Goal: Task Accomplishment & Management: Use online tool/utility

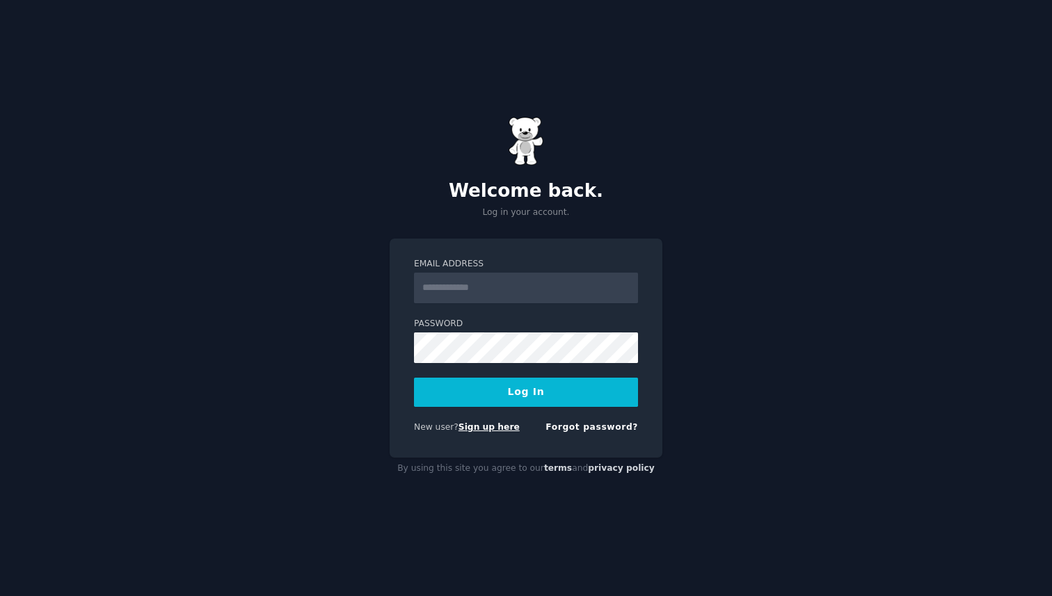
click at [493, 431] on link "Sign up here" at bounding box center [488, 427] width 61 height 10
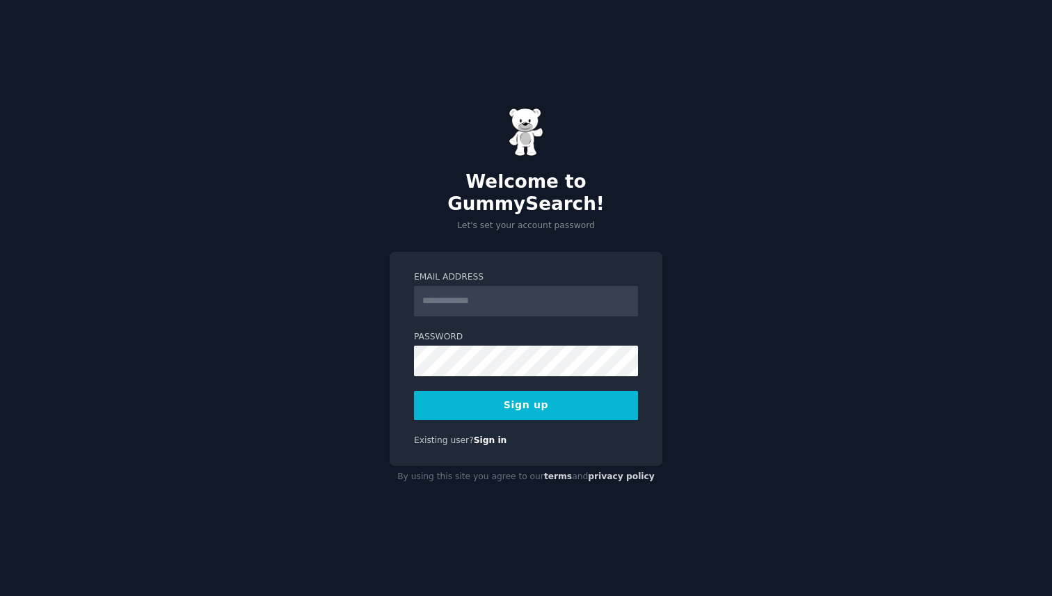
click at [565, 296] on input "Email Address" at bounding box center [526, 301] width 224 height 31
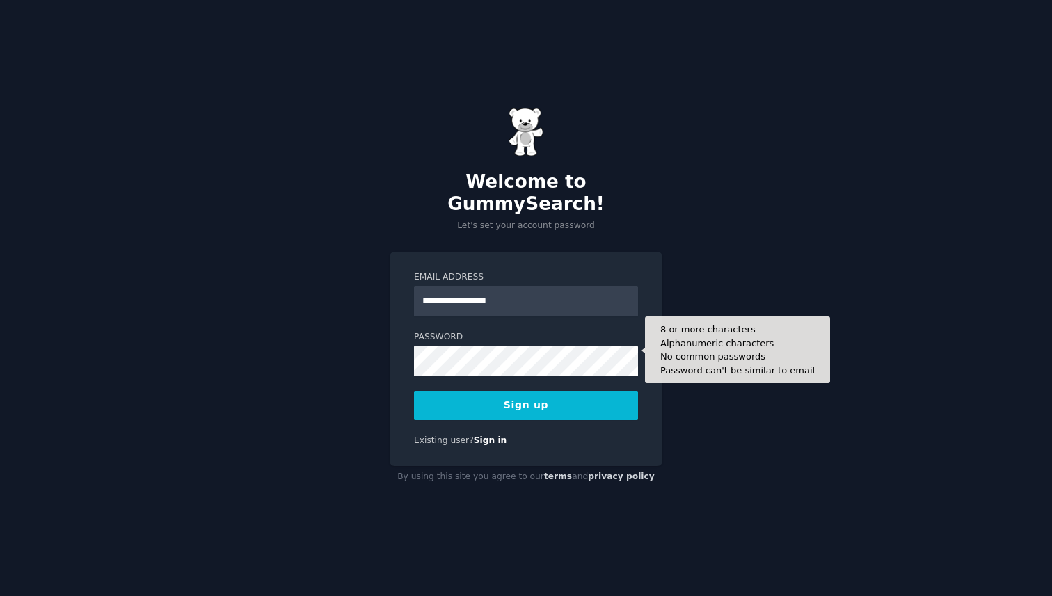
type input "**********"
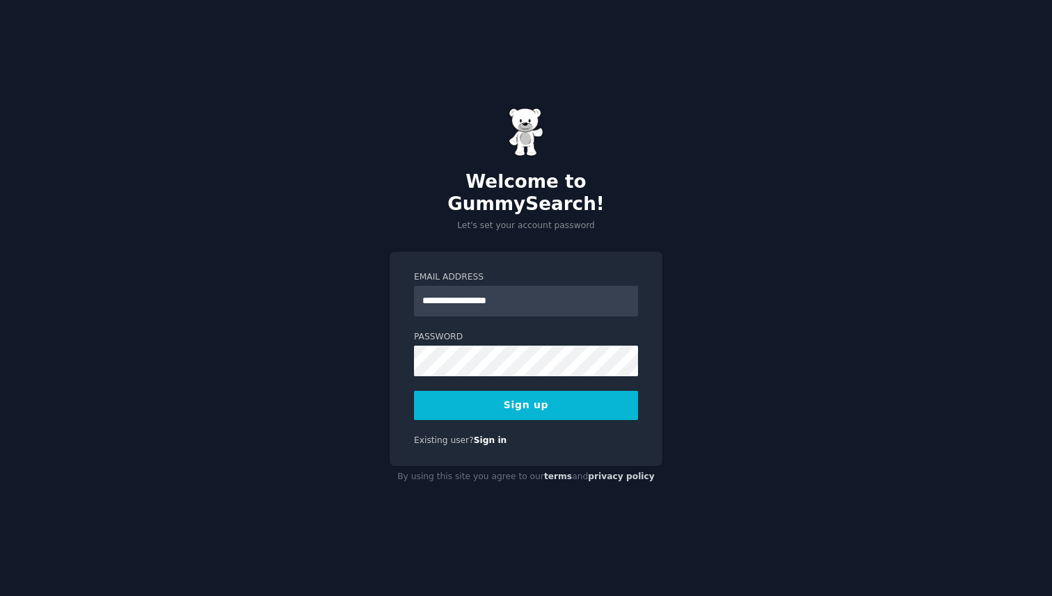
click at [638, 312] on div "**********" at bounding box center [525, 359] width 273 height 215
click at [571, 397] on button "Sign up" at bounding box center [526, 405] width 224 height 29
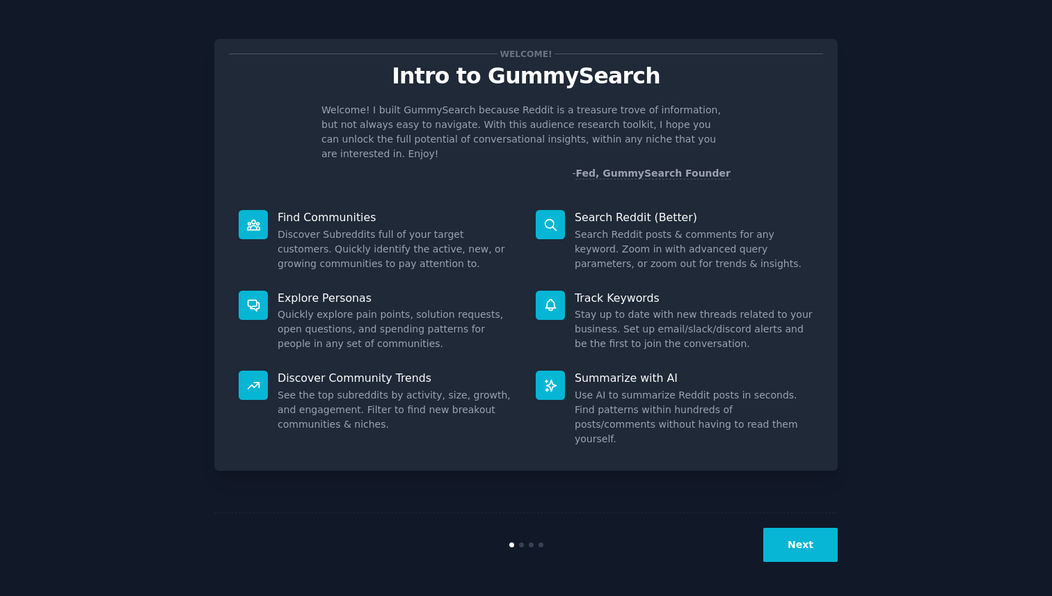
click at [780, 79] on p "Intro to GummySearch" at bounding box center [526, 76] width 594 height 24
click at [793, 550] on button "Next" at bounding box center [800, 545] width 74 height 34
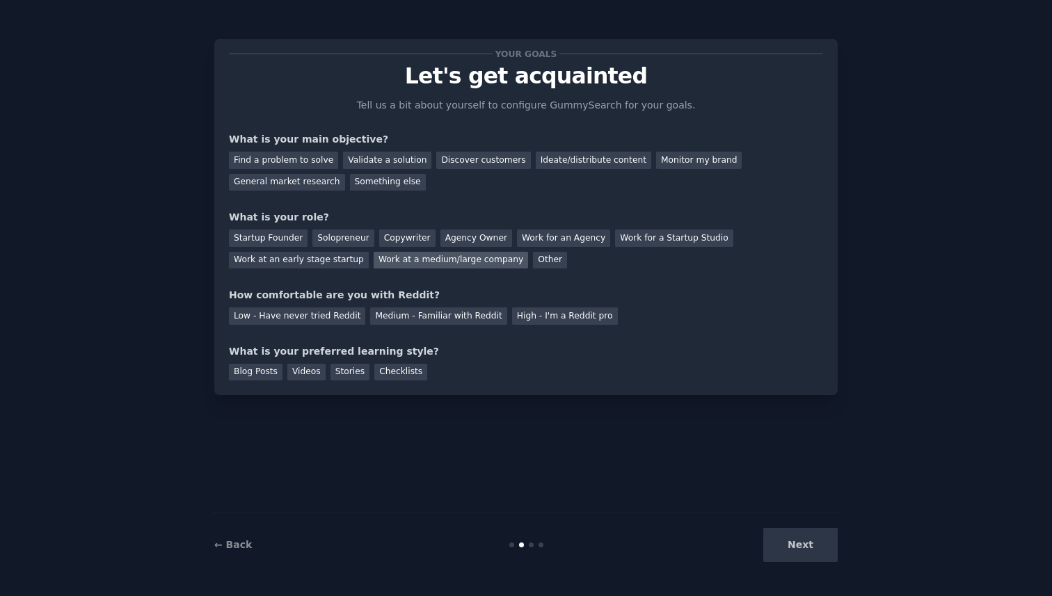
click at [463, 259] on div "Work at a medium/large company" at bounding box center [450, 260] width 154 height 17
click at [310, 159] on div "Find a problem to solve" at bounding box center [283, 160] width 109 height 17
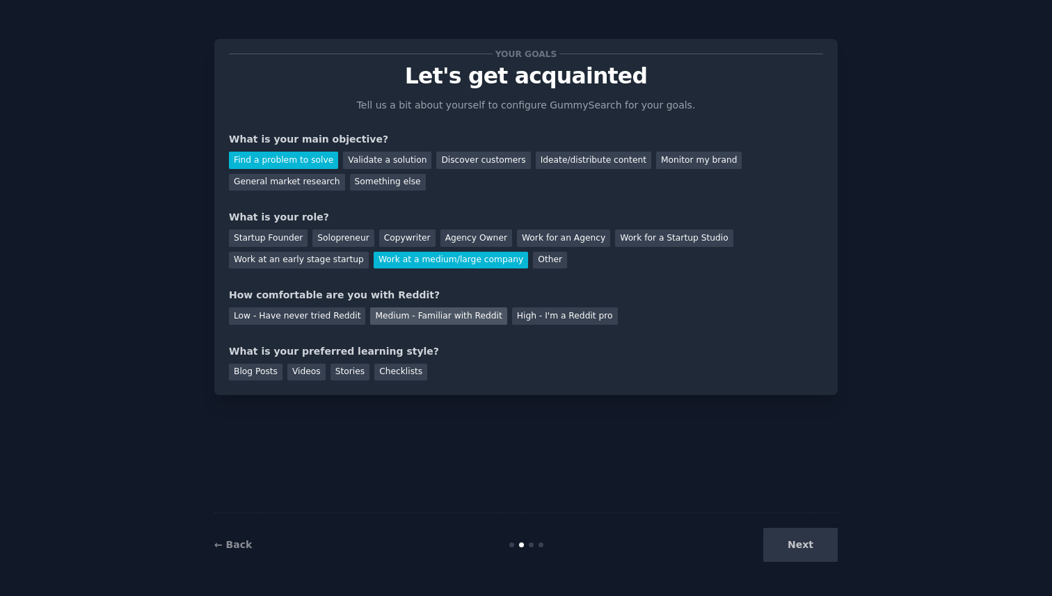
click at [412, 316] on div "Medium - Familiar with Reddit" at bounding box center [438, 315] width 136 height 17
click at [308, 373] on div "Videos" at bounding box center [306, 372] width 38 height 17
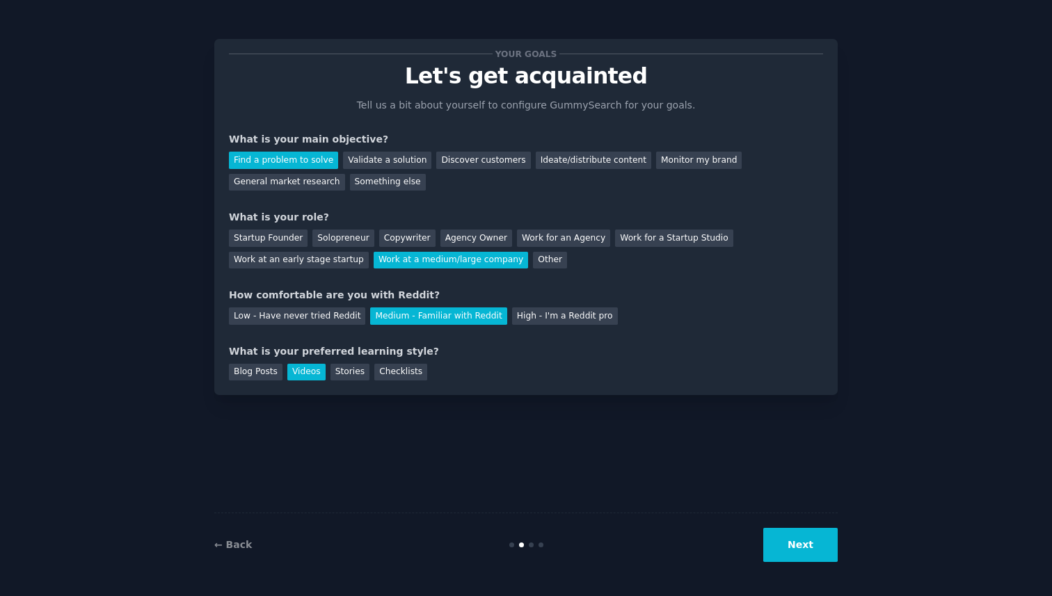
click at [803, 543] on button "Next" at bounding box center [800, 545] width 74 height 34
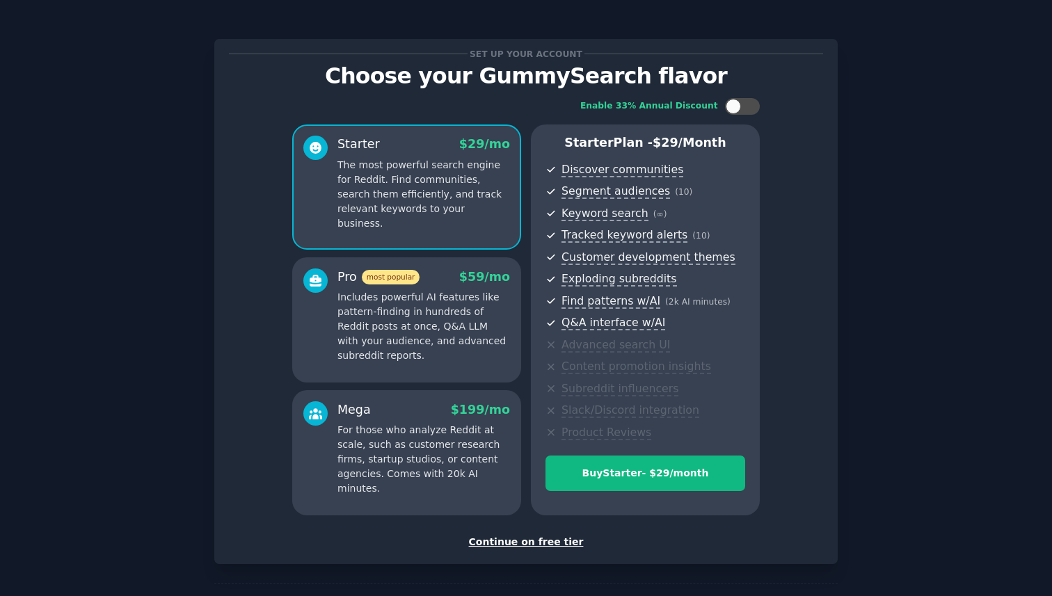
click at [550, 542] on div "Continue on free tier" at bounding box center [526, 542] width 594 height 15
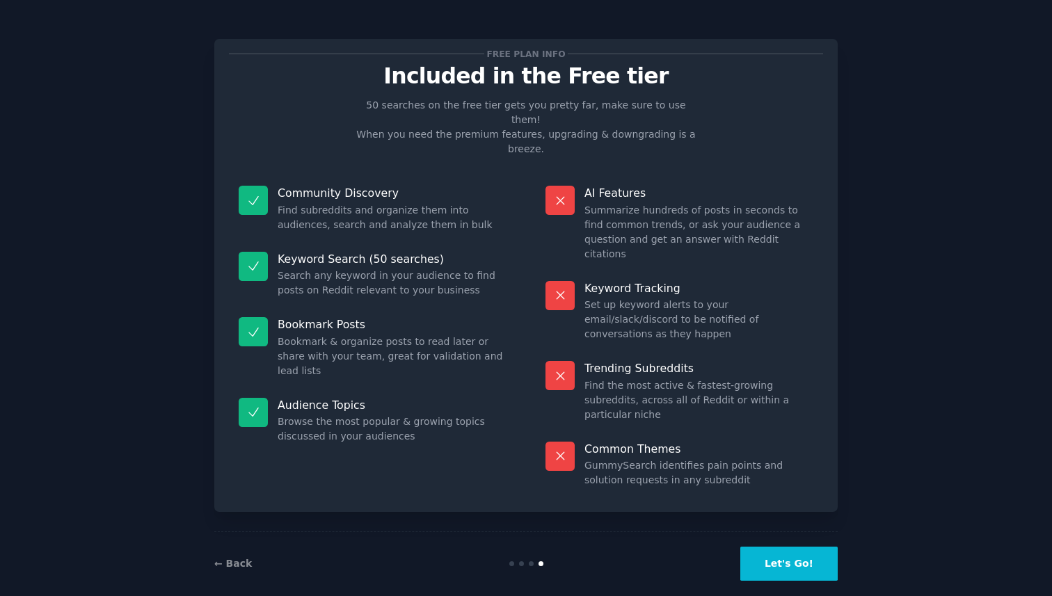
click at [786, 547] on button "Let's Go!" at bounding box center [788, 564] width 97 height 34
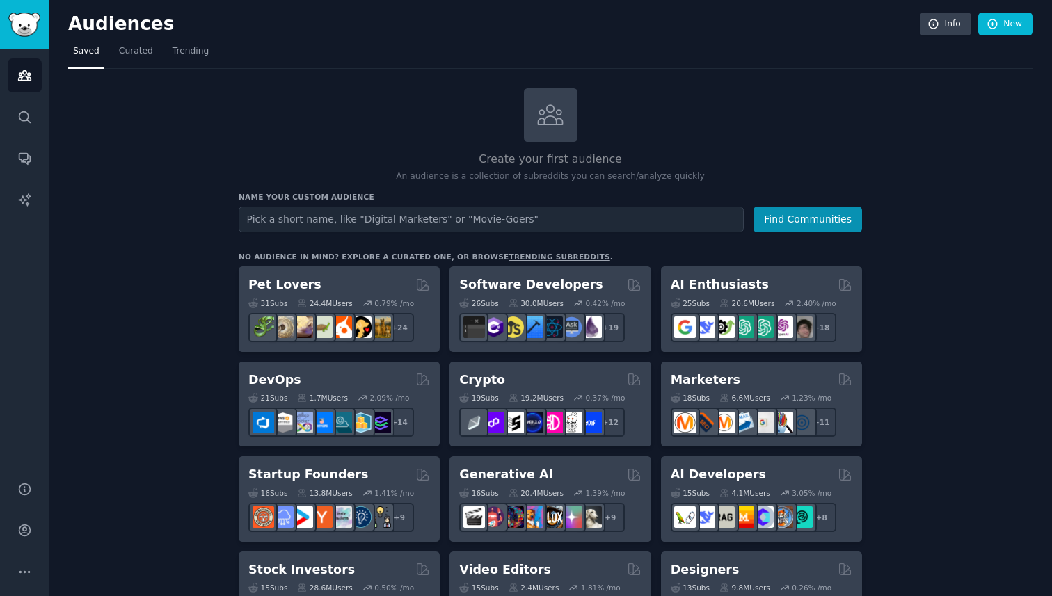
click at [547, 220] on input "text" at bounding box center [491, 220] width 505 height 26
type input "Satelit"
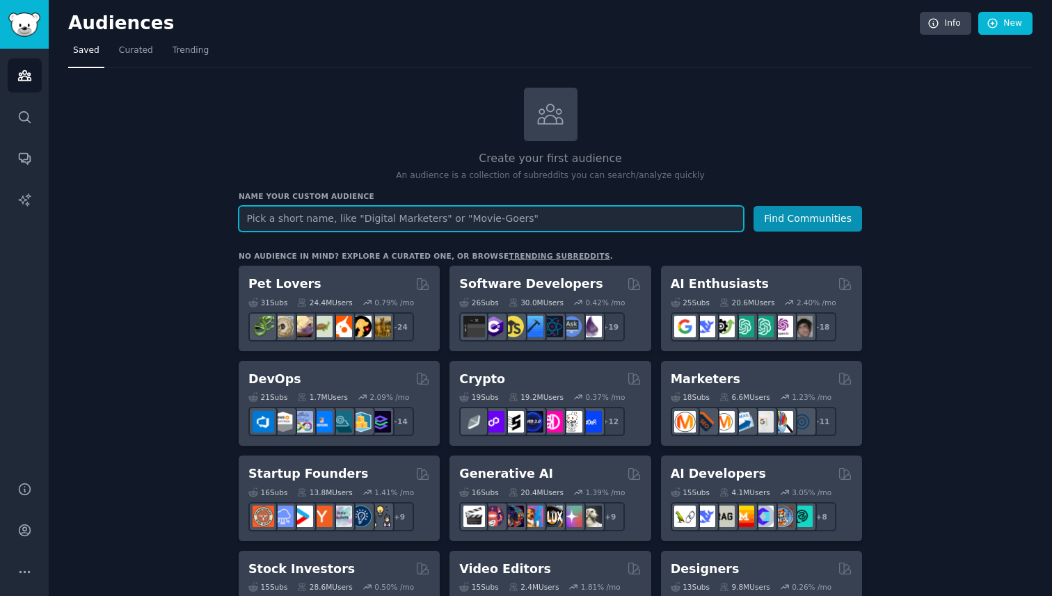
click at [487, 215] on input "text" at bounding box center [491, 219] width 505 height 26
paste input "satellite transmission"
click at [445, 218] on input "satellite transmission" at bounding box center [491, 219] width 505 height 26
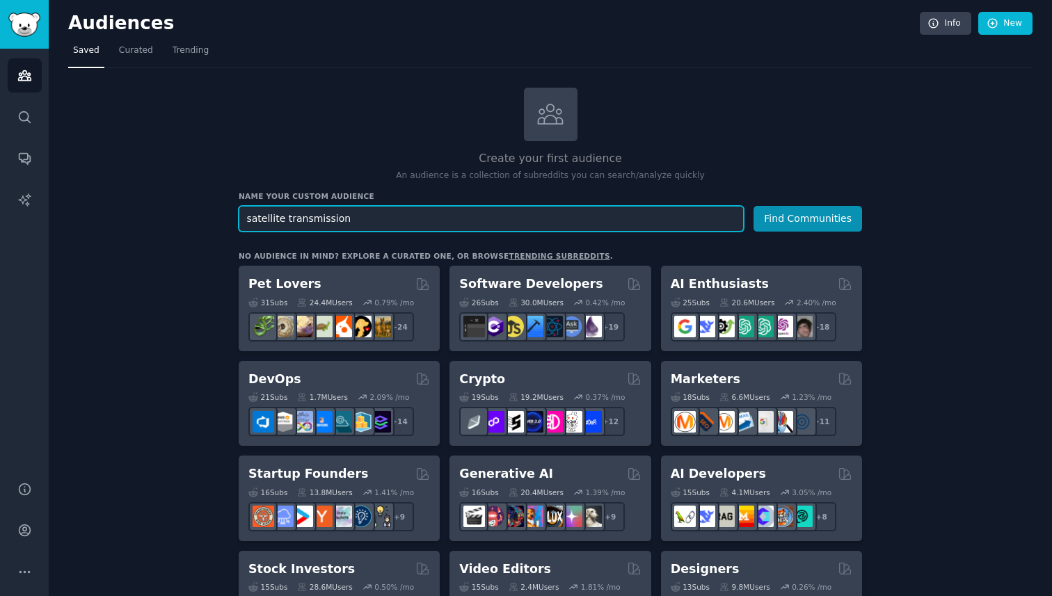
paste input "audio and video"
type input "satellite audio and video transmission"
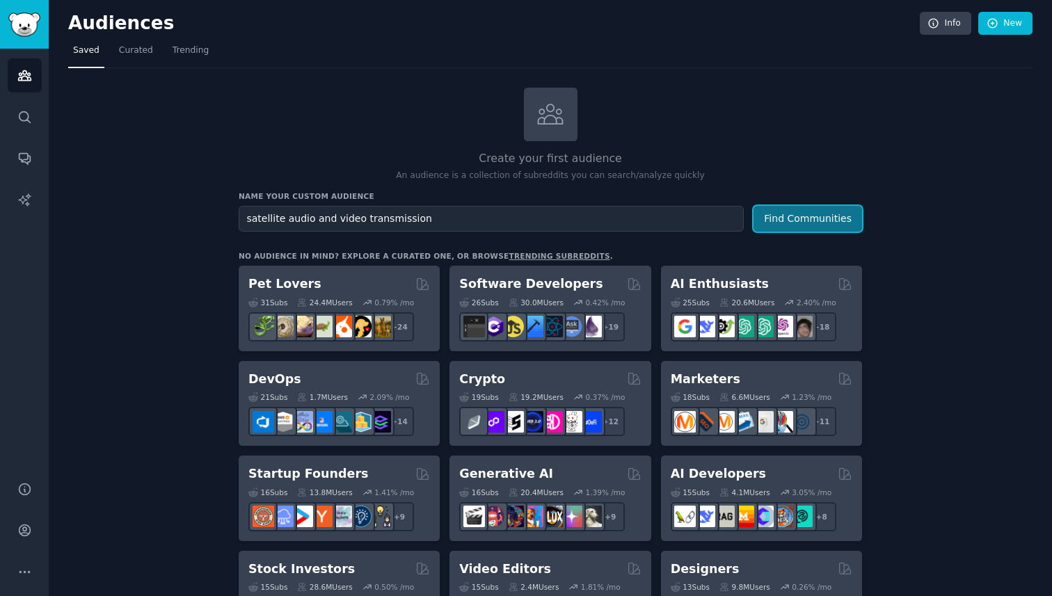
click at [781, 224] on button "Find Communities" at bounding box center [807, 219] width 108 height 26
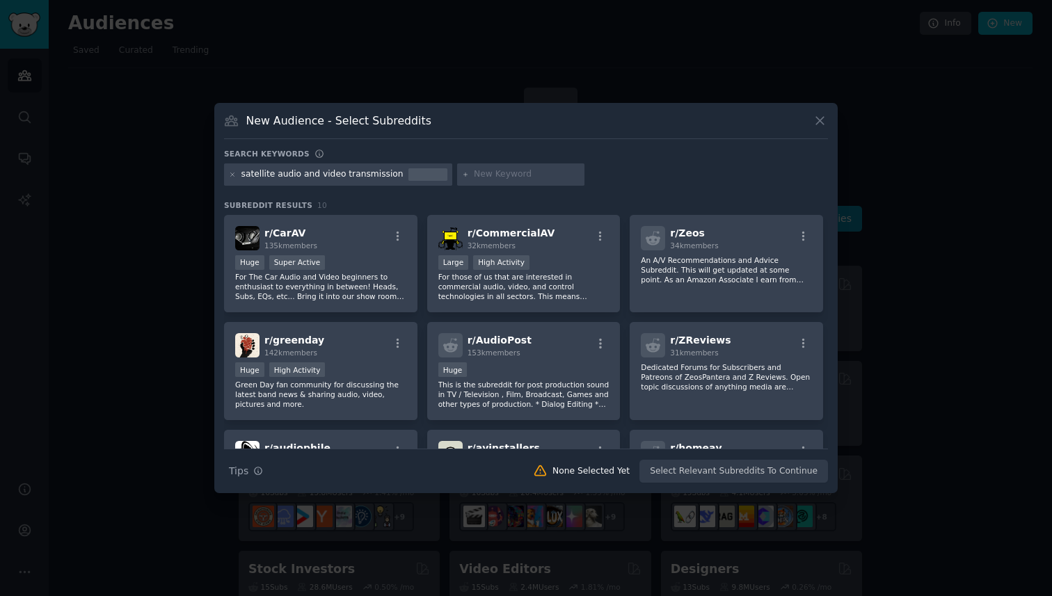
click at [335, 177] on div "satellite audio and video transmission" at bounding box center [322, 174] width 162 height 13
click at [326, 169] on div "satellite audio and video transmission" at bounding box center [322, 174] width 162 height 13
click at [231, 175] on icon at bounding box center [233, 175] width 8 height 8
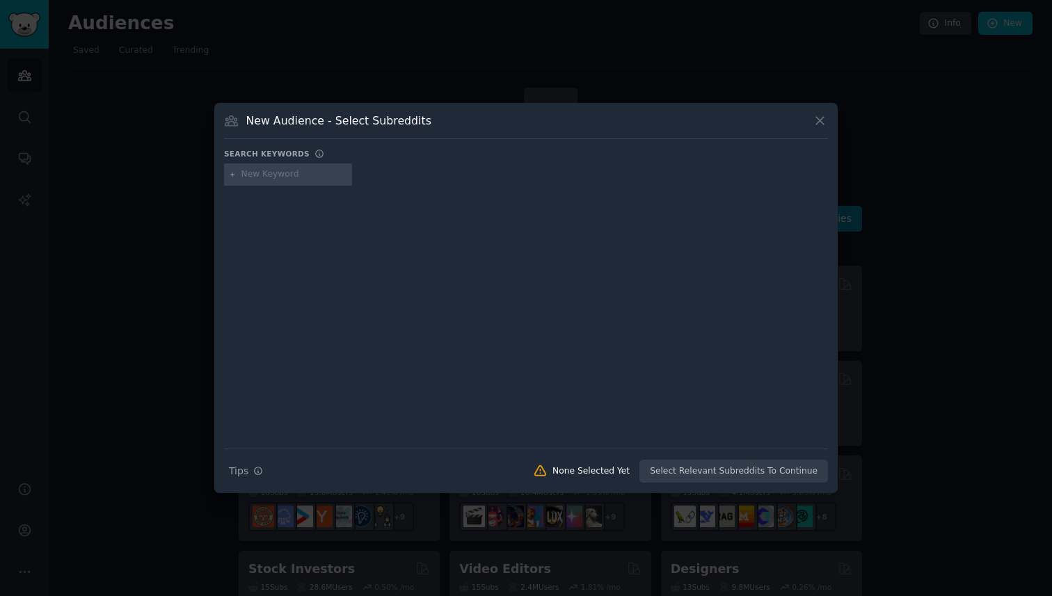
click at [244, 175] on input "text" at bounding box center [294, 174] width 106 height 13
paste input "satellite audio and video transmission"
type input "satellite transmission"
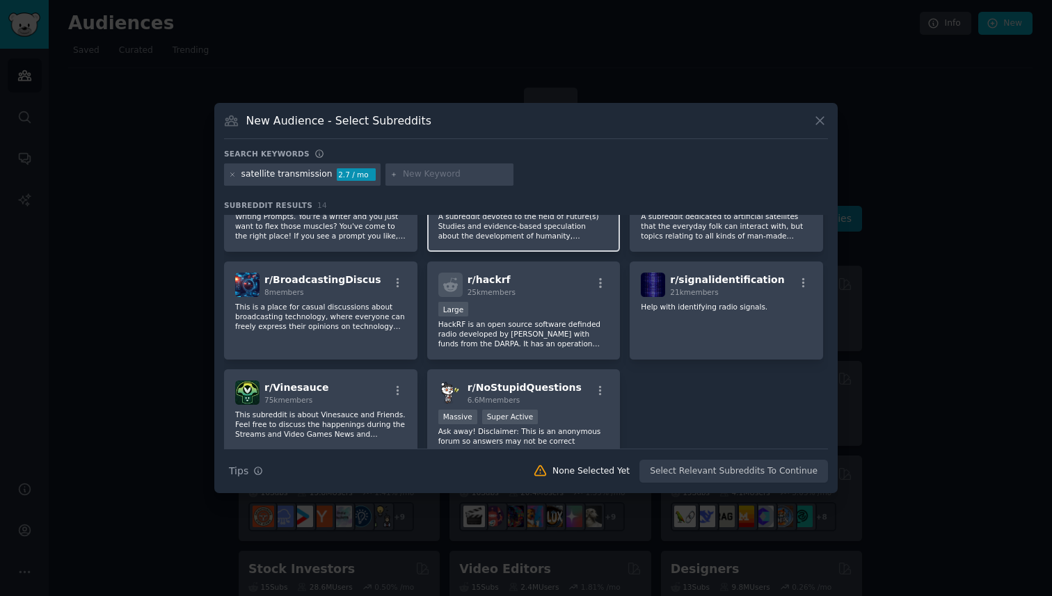
scroll to position [292, 0]
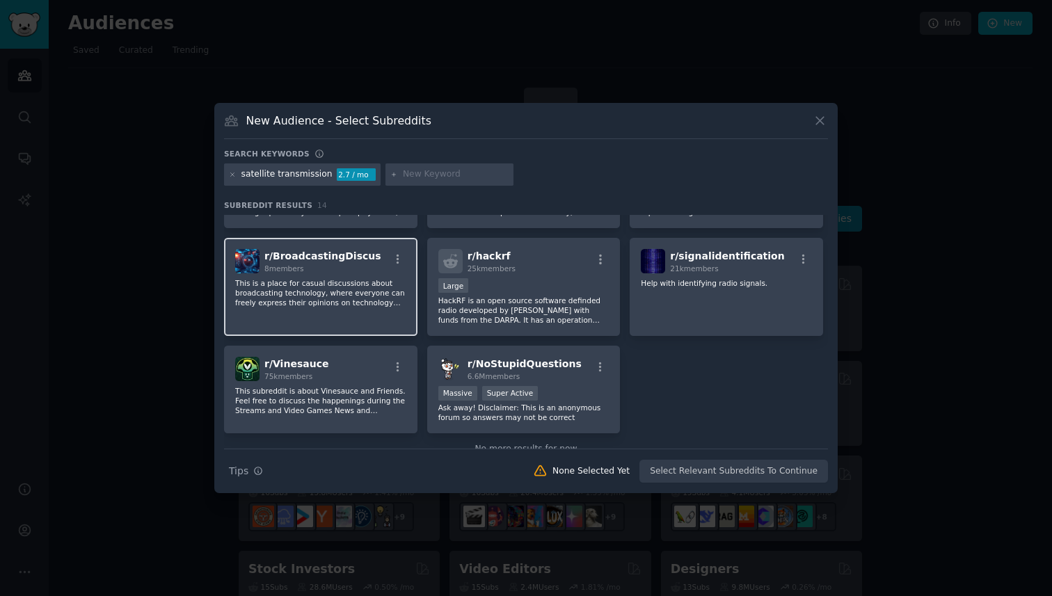
click at [370, 293] on p "This is a place for casual discussions about broadcasting technology, where eve…" at bounding box center [320, 292] width 171 height 29
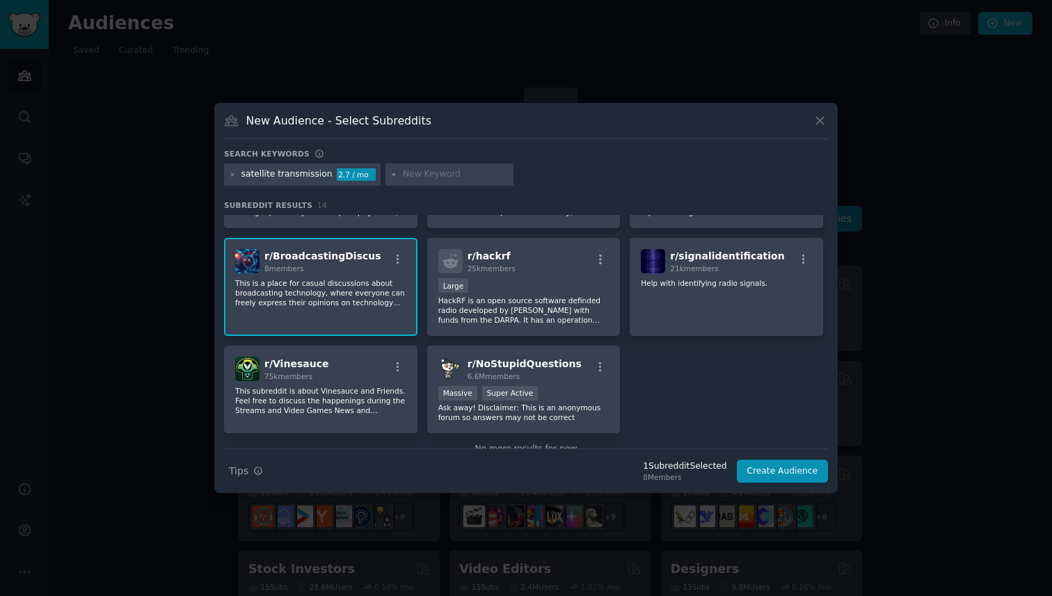
scroll to position [293, 0]
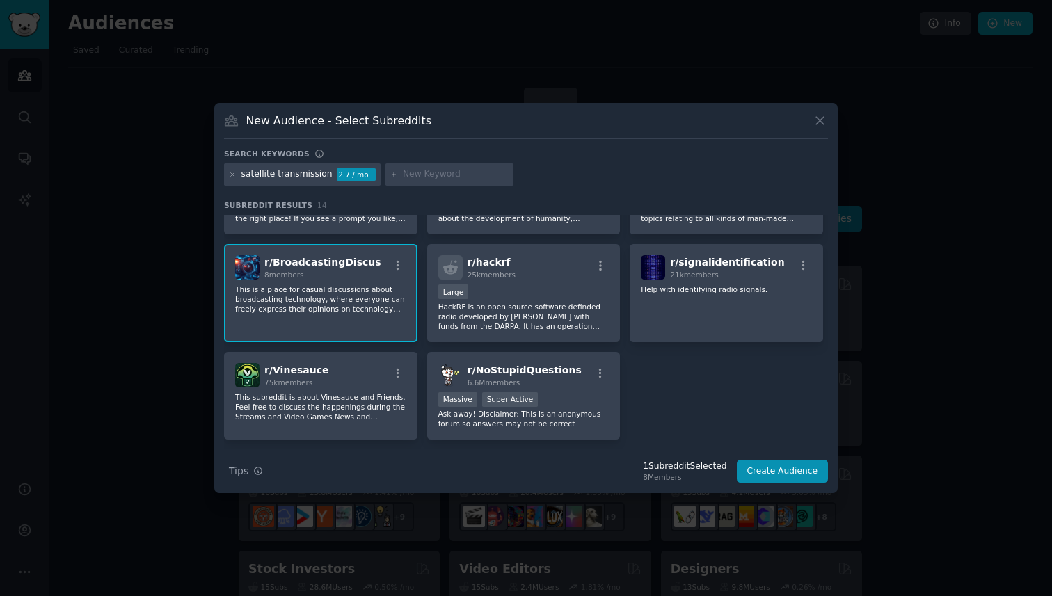
click at [412, 177] on input "text" at bounding box center [456, 174] width 106 height 13
type input "Broadcasting"
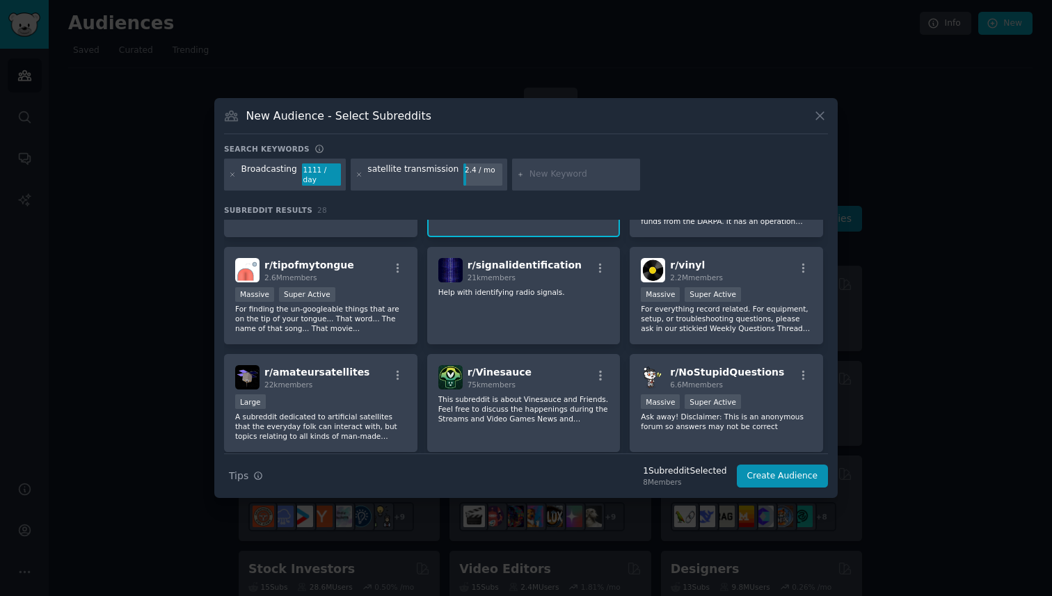
scroll to position [702, 0]
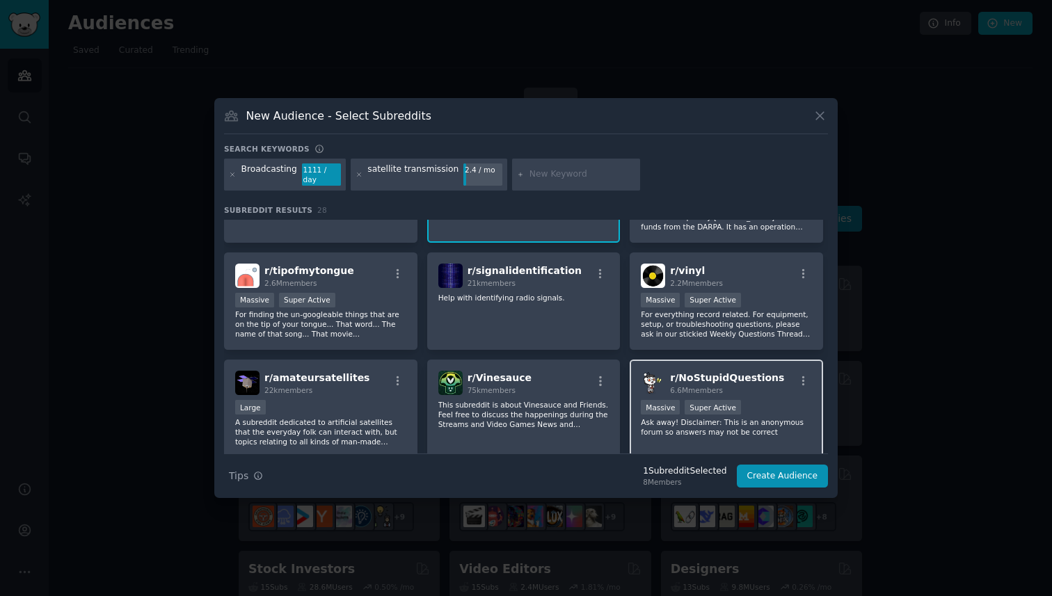
click at [719, 372] on span "r/ NoStupidQuestions" at bounding box center [727, 377] width 114 height 11
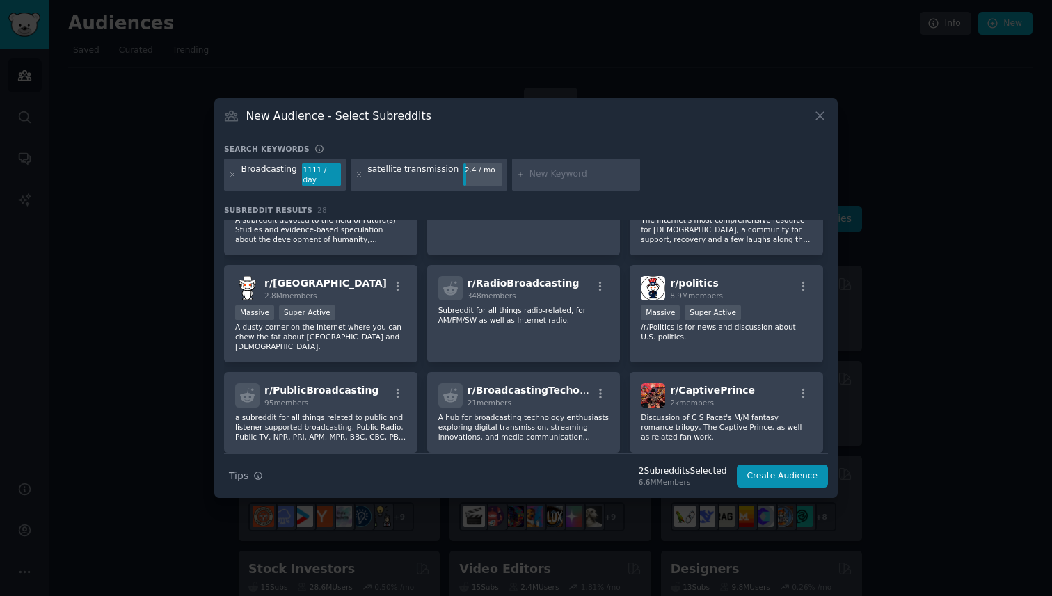
scroll to position [384, 0]
click at [820, 122] on icon at bounding box center [819, 115] width 15 height 15
